Goal: Communication & Community: Connect with others

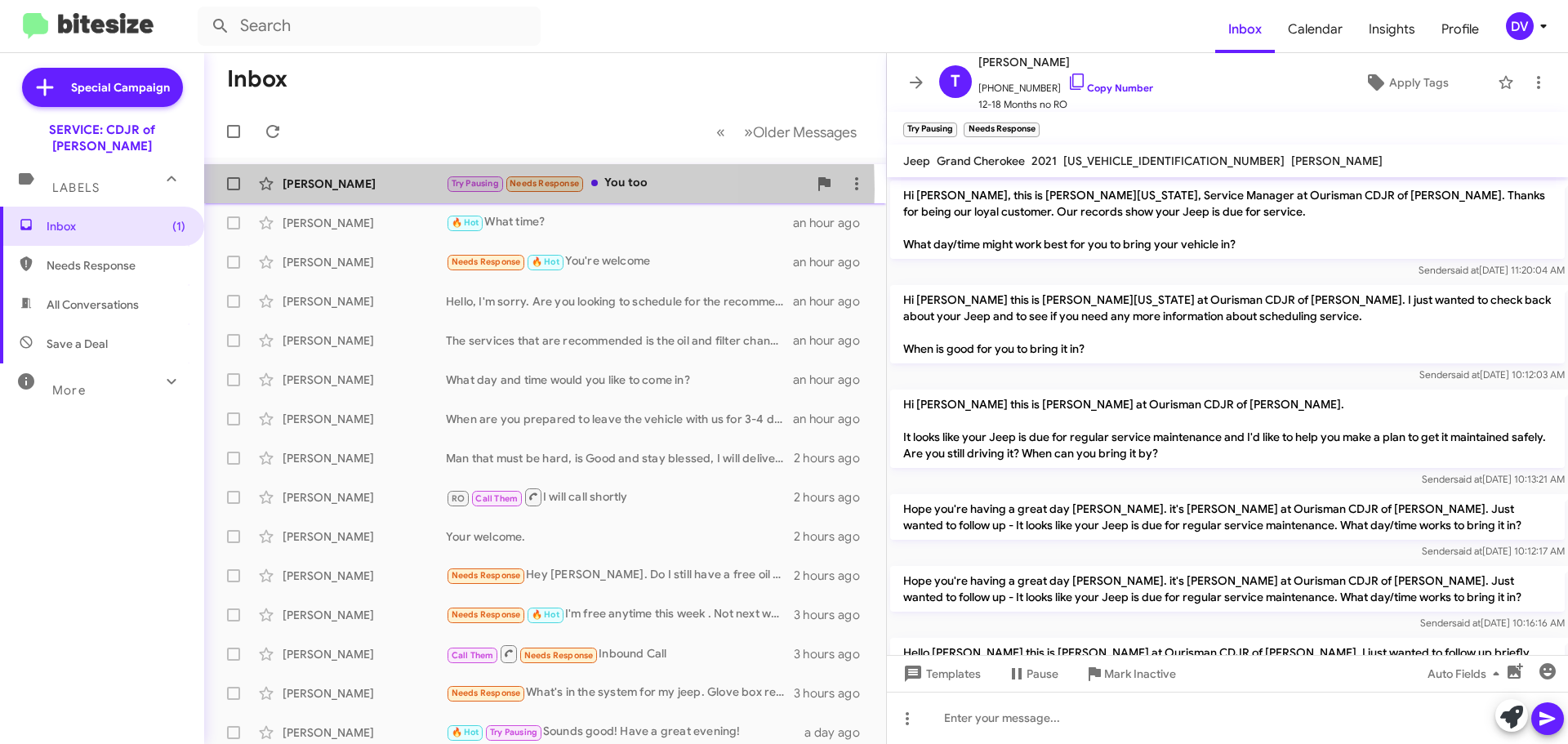
click at [391, 190] on div "[PERSON_NAME]" at bounding box center [363, 183] width 163 height 16
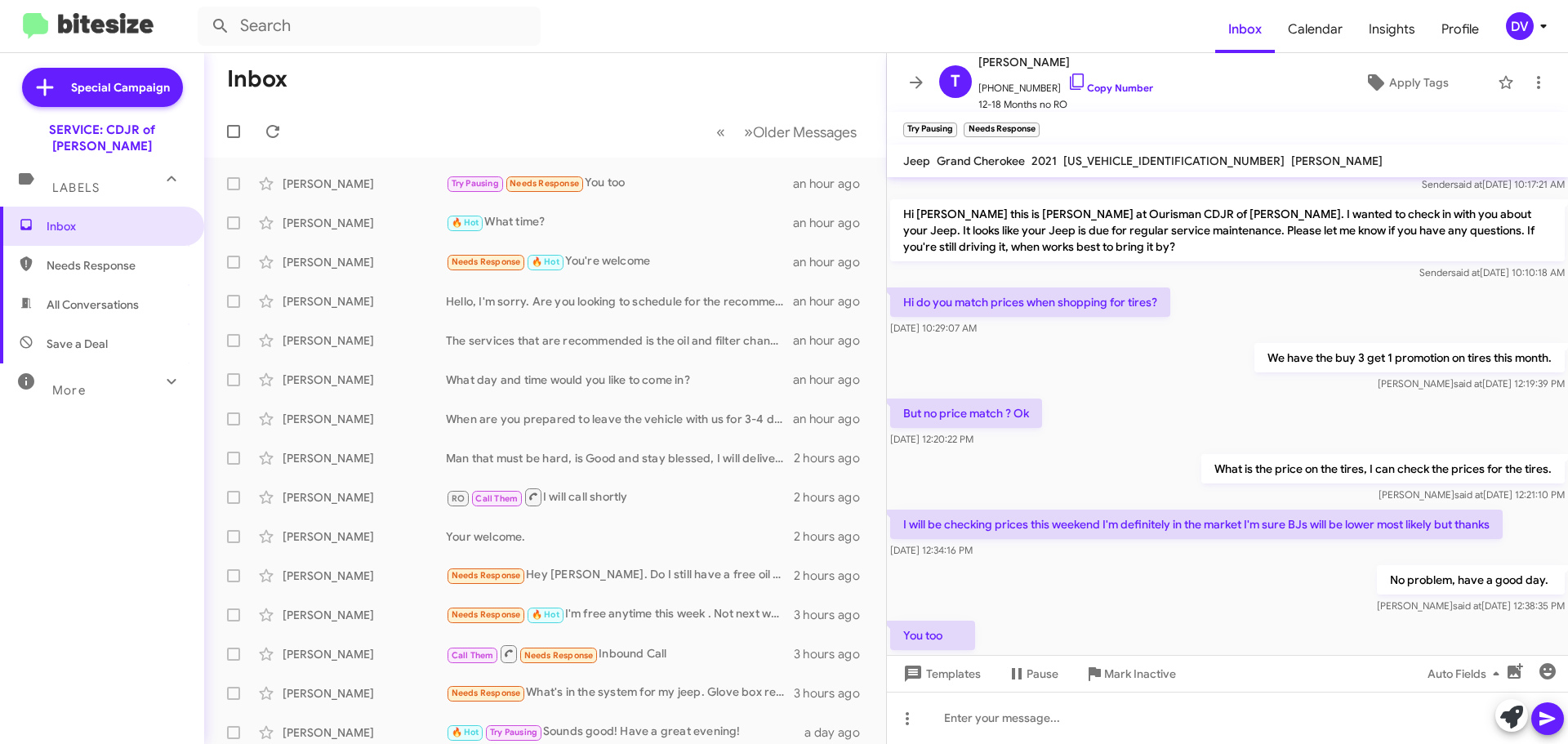
scroll to position [585, 0]
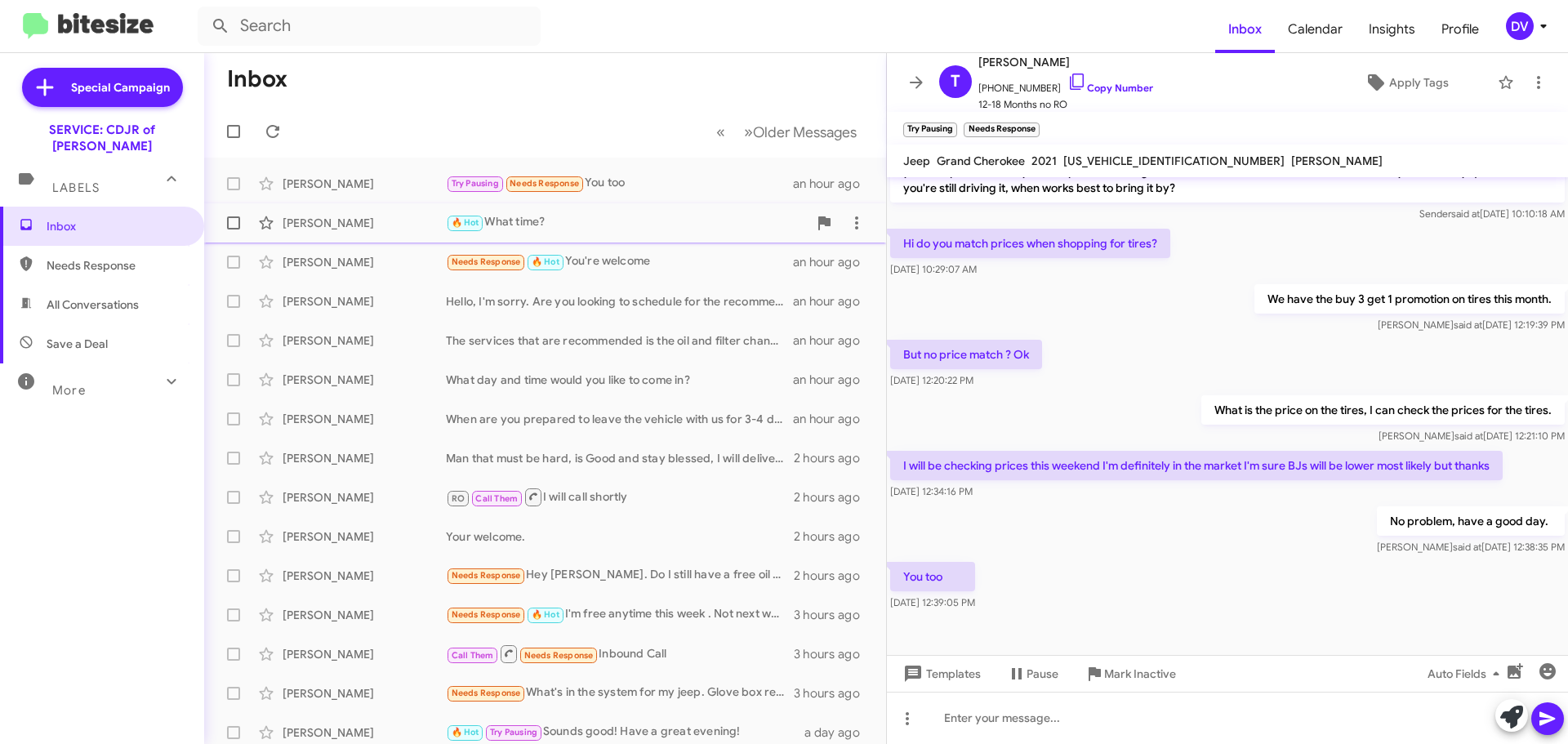
click at [307, 230] on div "[PERSON_NAME]" at bounding box center [363, 223] width 163 height 16
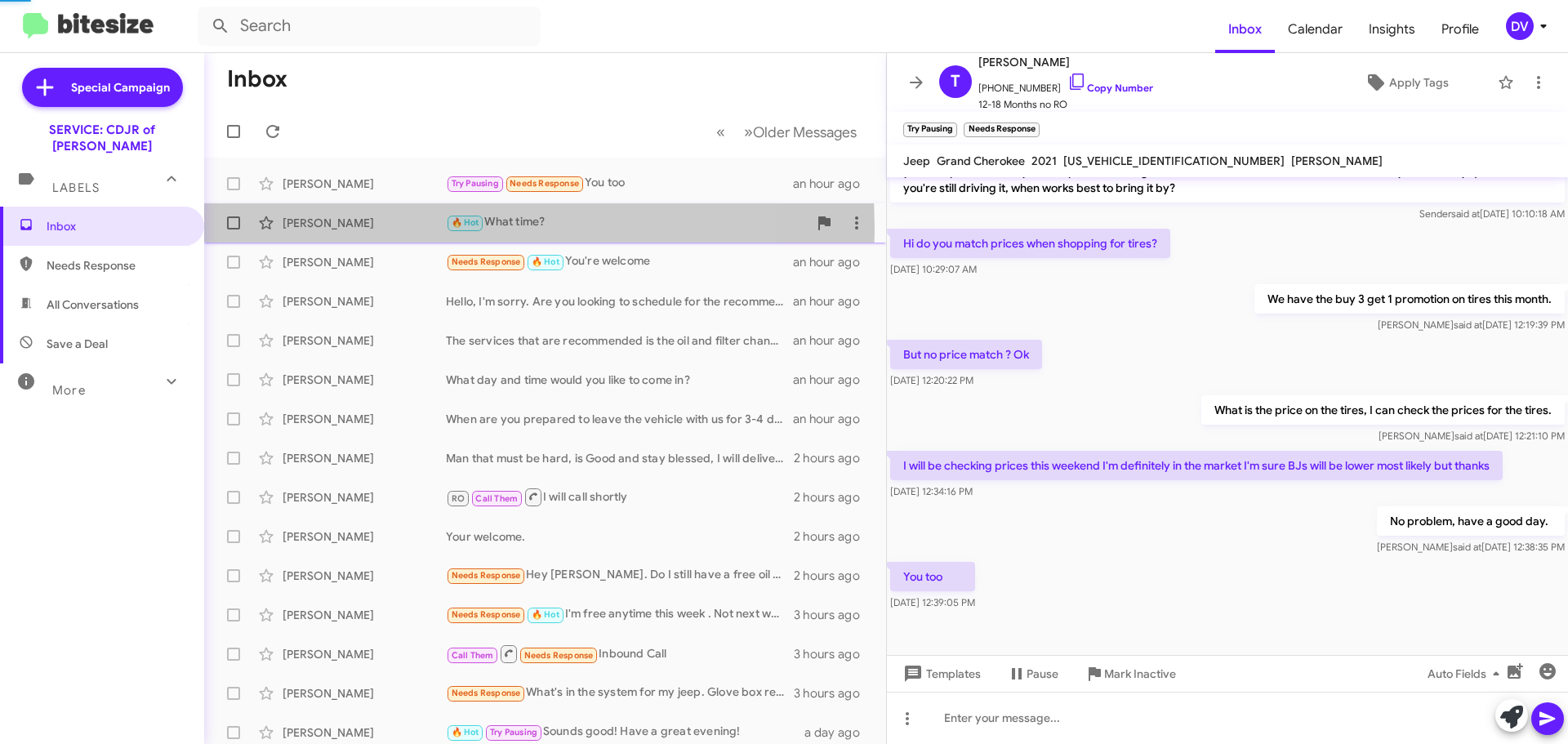
scroll to position [179, 0]
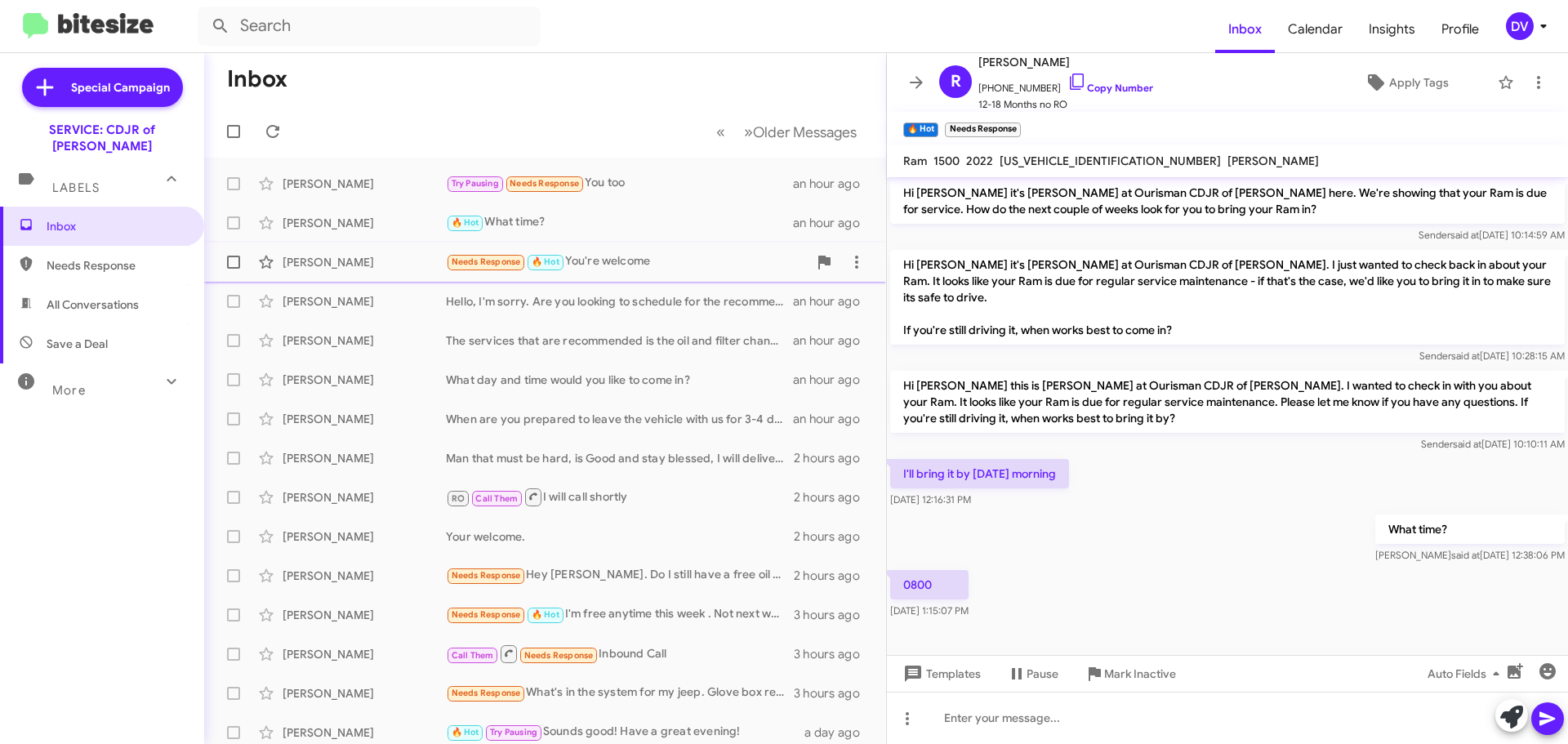
click at [380, 266] on div "[PERSON_NAME]" at bounding box center [363, 262] width 163 height 16
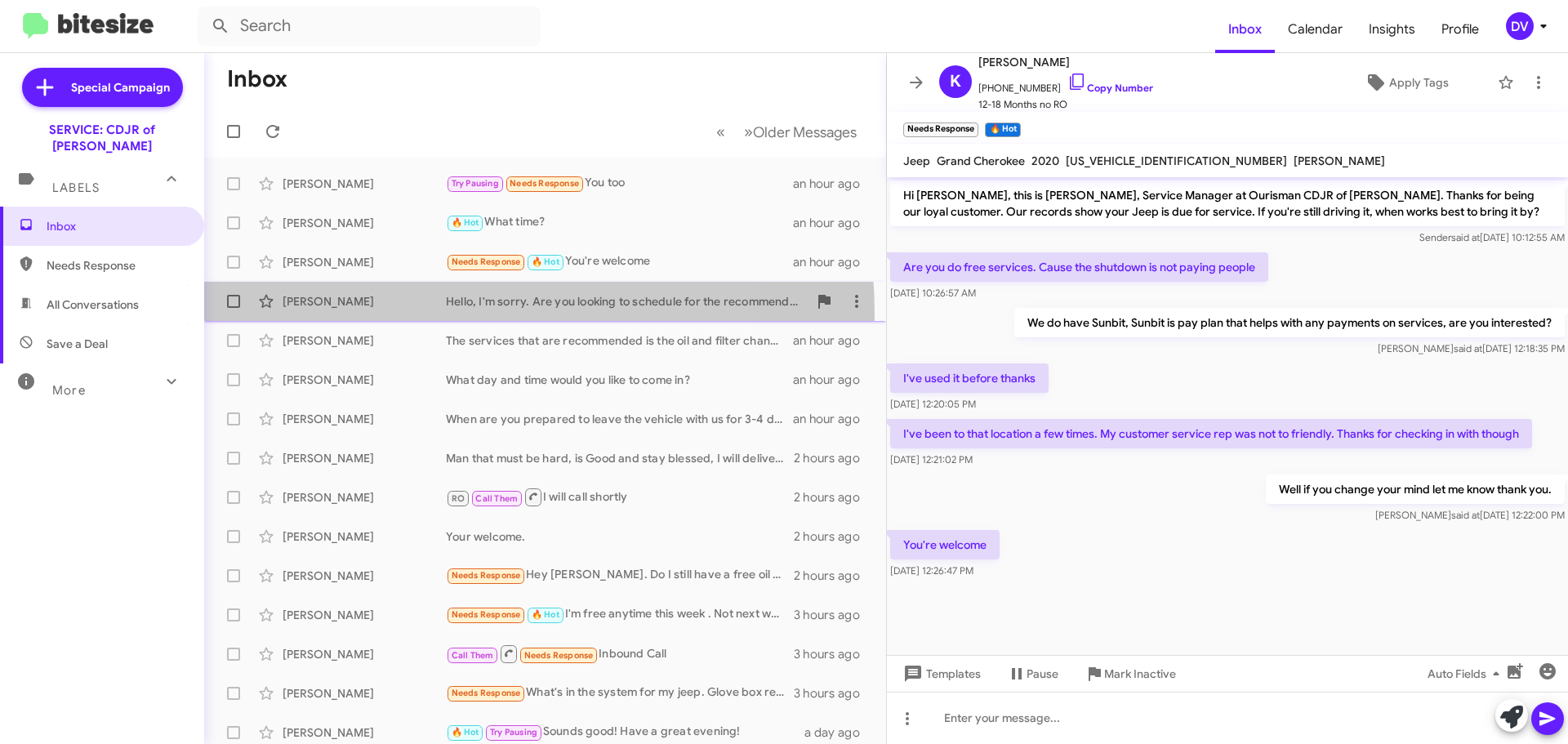
click at [399, 313] on div "[PERSON_NAME] Hello, I'm sorry. Are you looking to schedule for the recommended…" at bounding box center [545, 301] width 656 height 33
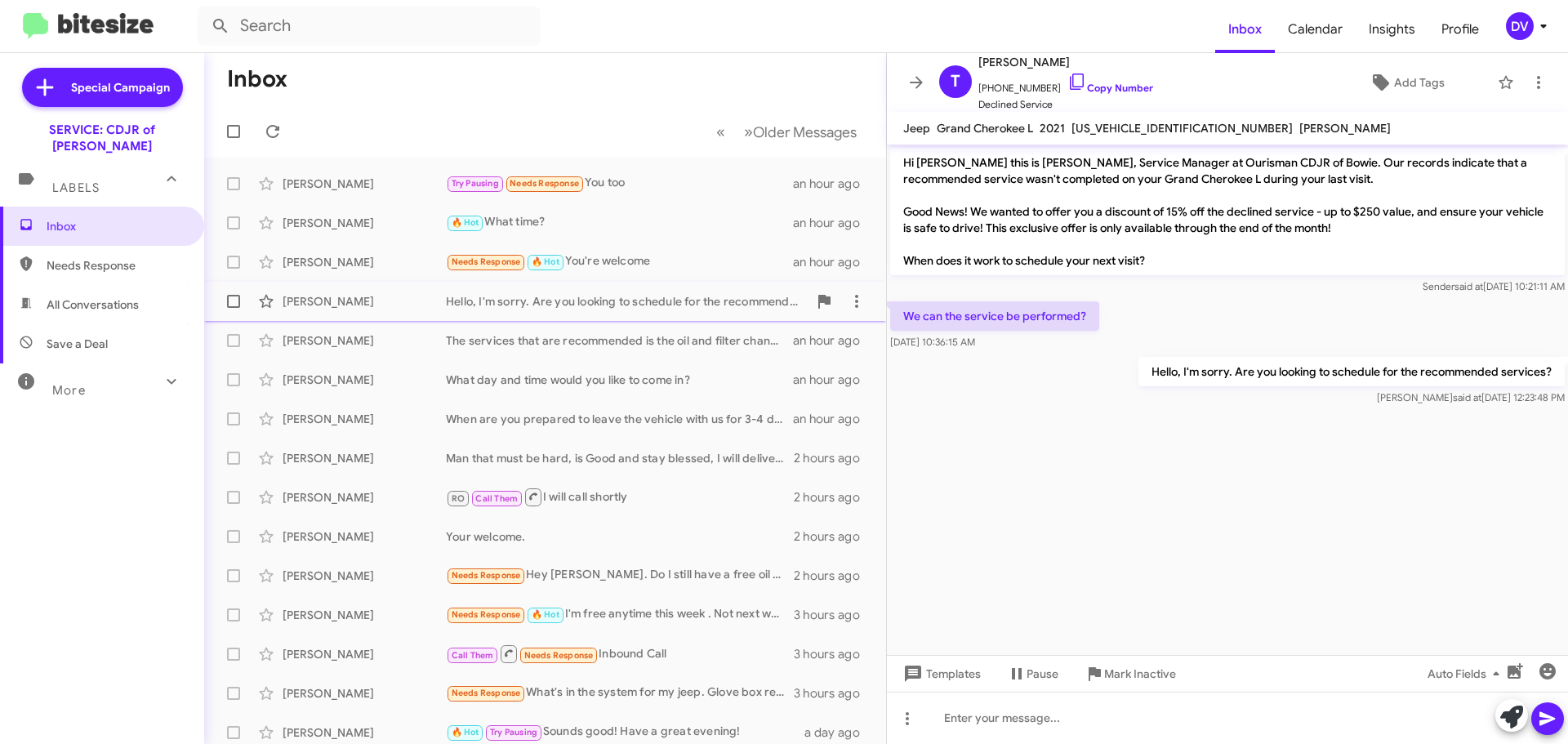
click at [343, 294] on div "[PERSON_NAME]" at bounding box center [363, 301] width 163 height 16
click at [361, 341] on div "[PERSON_NAME]" at bounding box center [363, 340] width 163 height 16
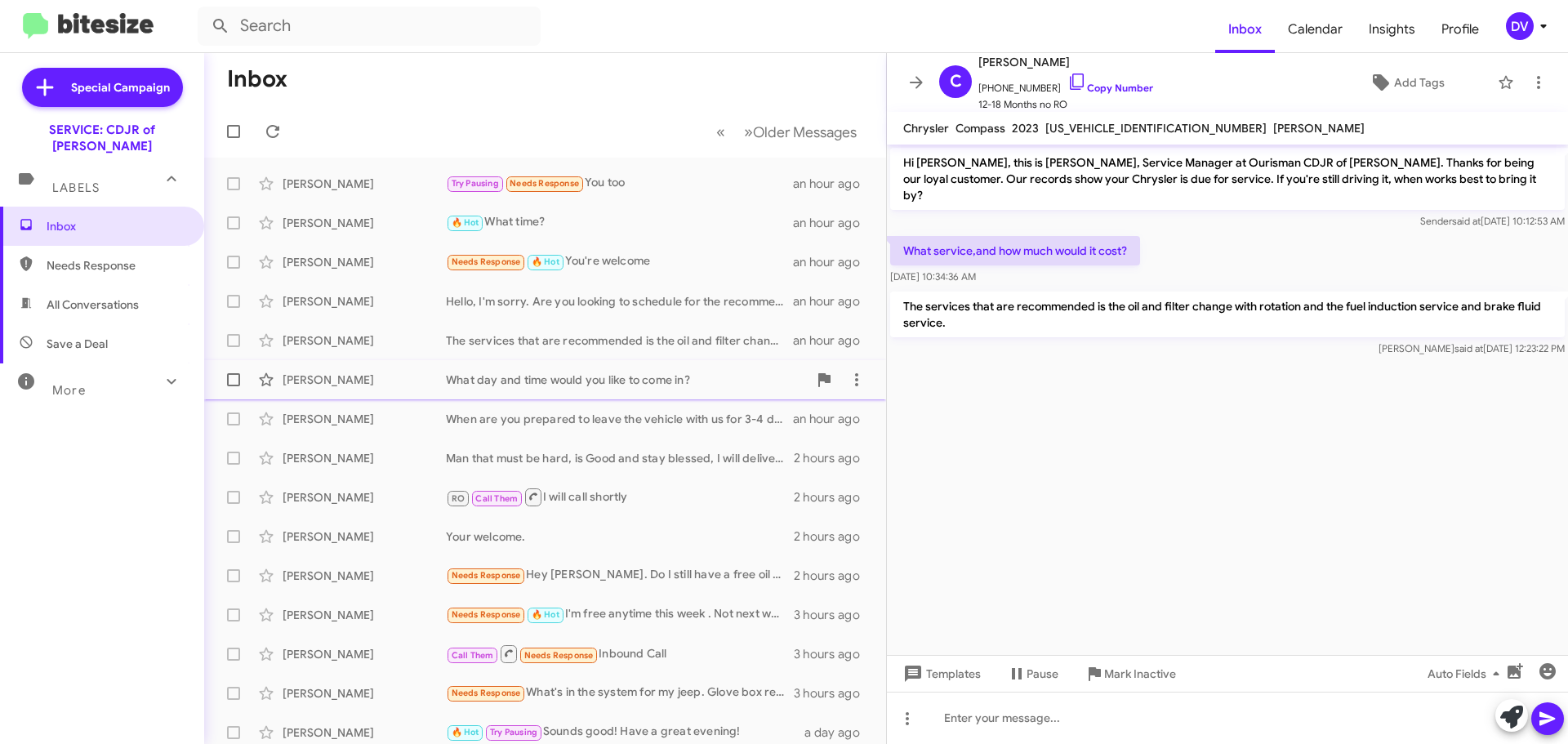
click at [368, 375] on div "[PERSON_NAME]" at bounding box center [363, 380] width 163 height 16
